Goal: Task Accomplishment & Management: Manage account settings

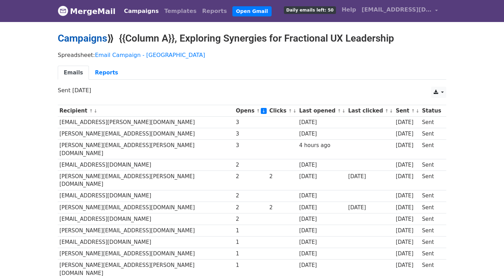
click at [87, 39] on link "Campaigns" at bounding box center [82, 39] width 49 height 12
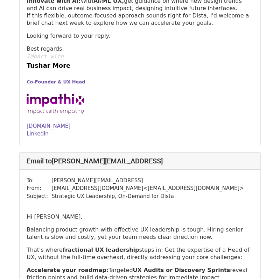
scroll to position [526, 0]
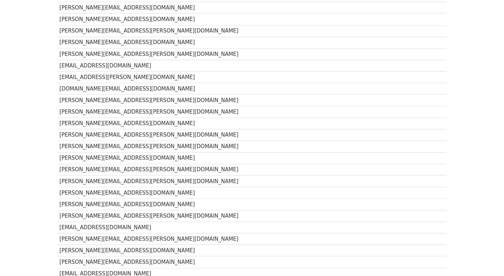
scroll to position [475, 0]
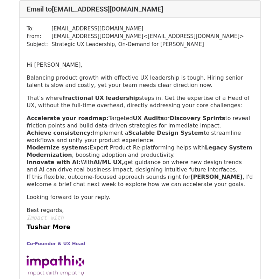
scroll to position [1324, 0]
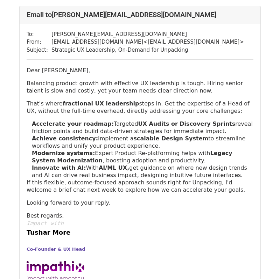
scroll to position [693, 0]
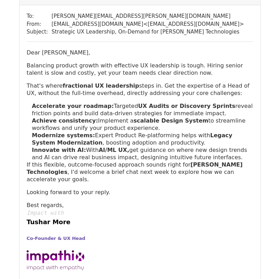
scroll to position [5433, 0]
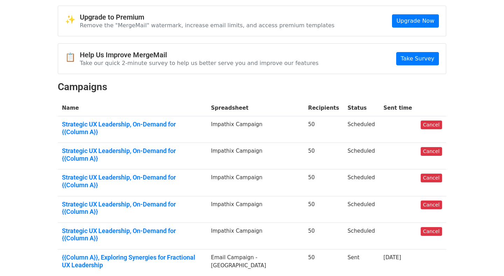
scroll to position [43, 0]
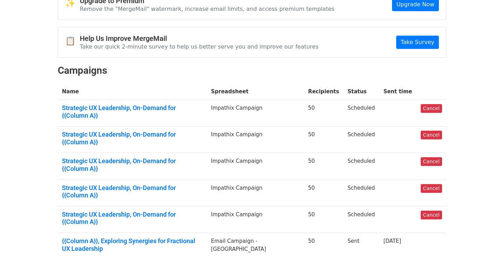
click at [91, 131] on link "Strategic UX Leadership, On-Demand for {{Column A}}" at bounding box center [132, 138] width 141 height 15
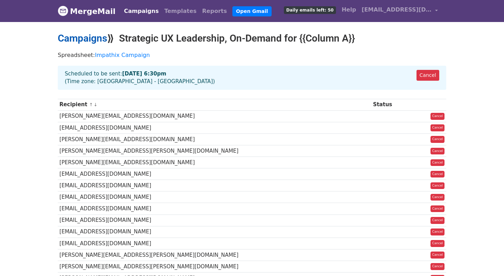
click at [80, 38] on link "Campaigns" at bounding box center [82, 39] width 49 height 12
